Goal: Find specific page/section: Find specific page/section

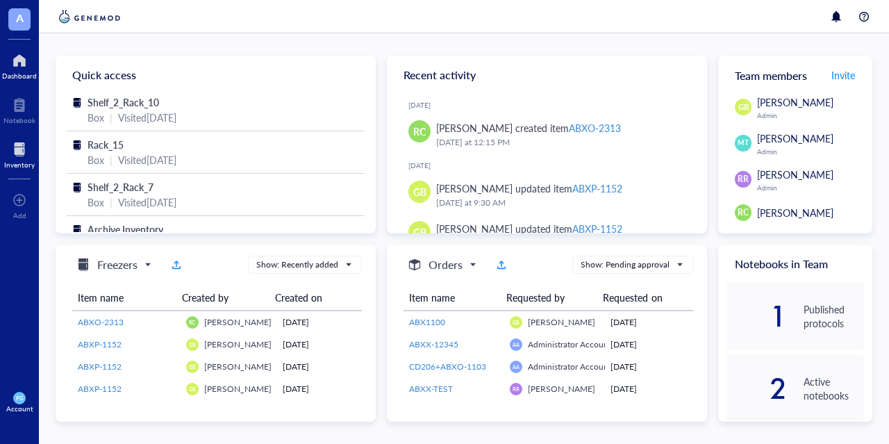
click at [15, 147] on div at bounding box center [19, 149] width 31 height 22
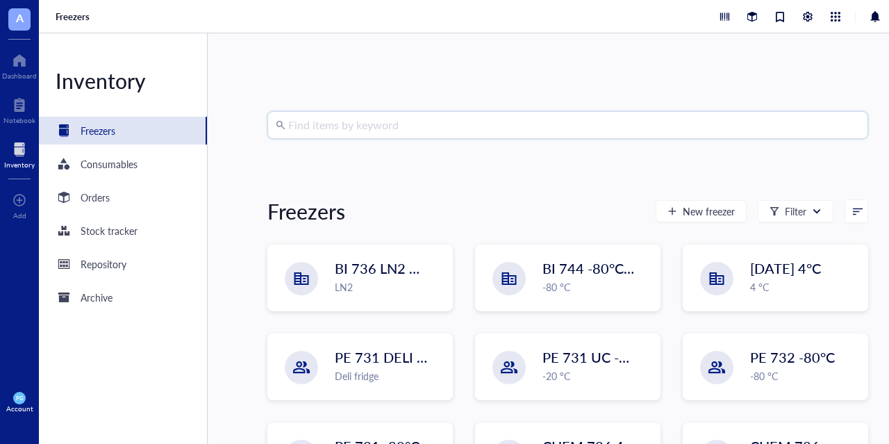
click at [367, 121] on input "search" at bounding box center [574, 125] width 572 height 26
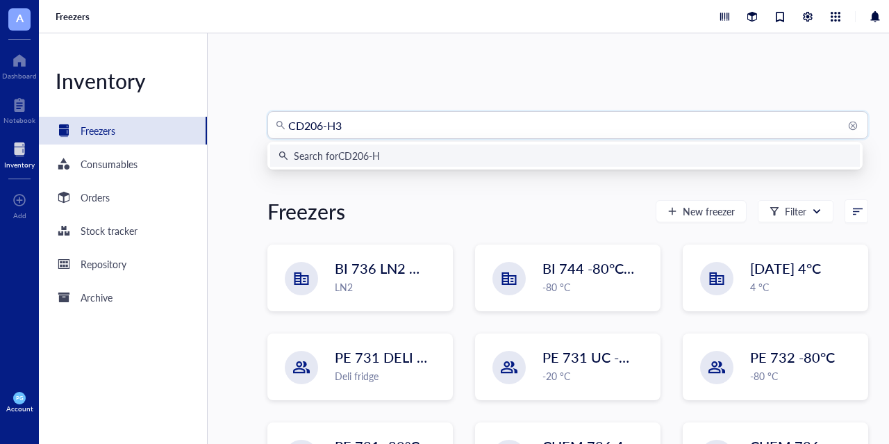
type input "CD206-H31"
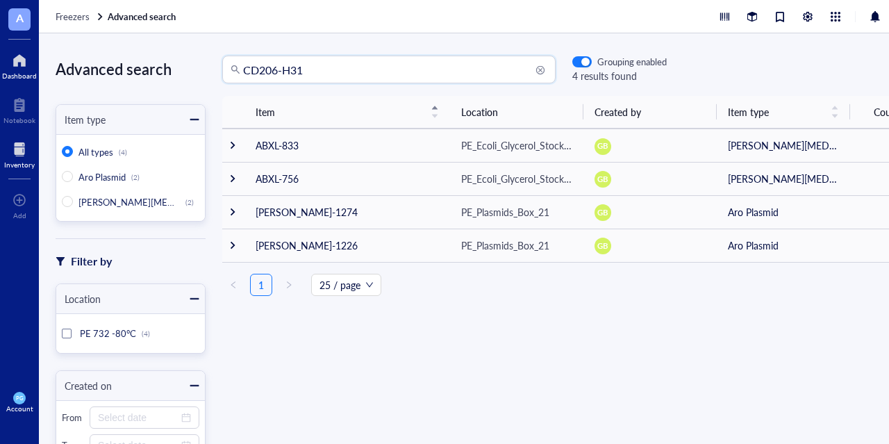
drag, startPoint x: 436, startPoint y: 68, endPoint x: 17, endPoint y: 59, distance: 418.9
click at [17, 59] on div "A Dashboard Notebook Inventory To pick up a draggable item, press the space bar…" at bounding box center [444, 222] width 889 height 444
click at [370, 338] on div "Item Location Created by Item type Count ABXL-833 PE_Ecoli_Glycerol_Stock_16 GB…" at bounding box center [567, 245] width 722 height 299
